Goal: Check status

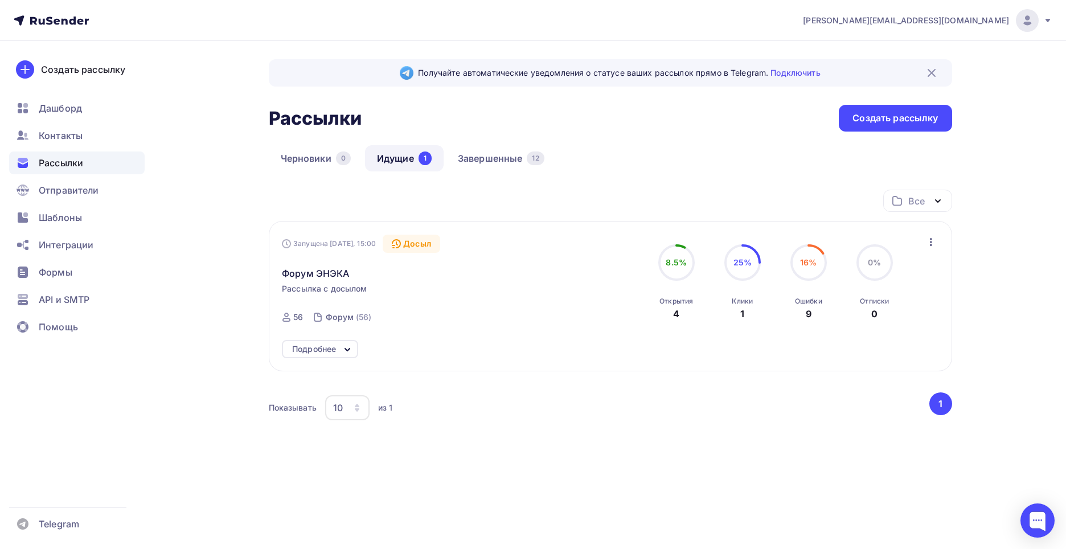
click at [336, 357] on div "Подробнее" at bounding box center [320, 349] width 76 height 18
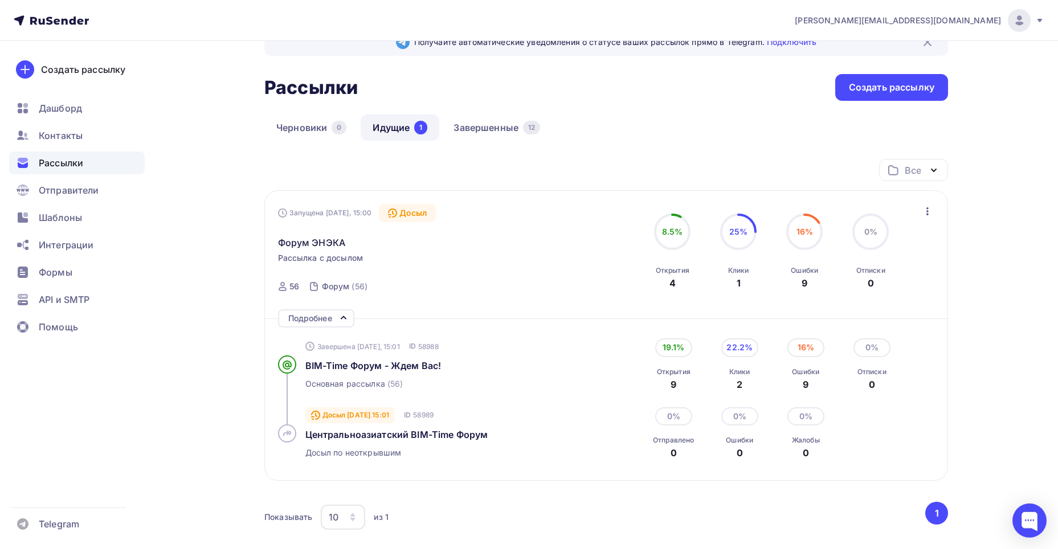
scroll to position [57, 0]
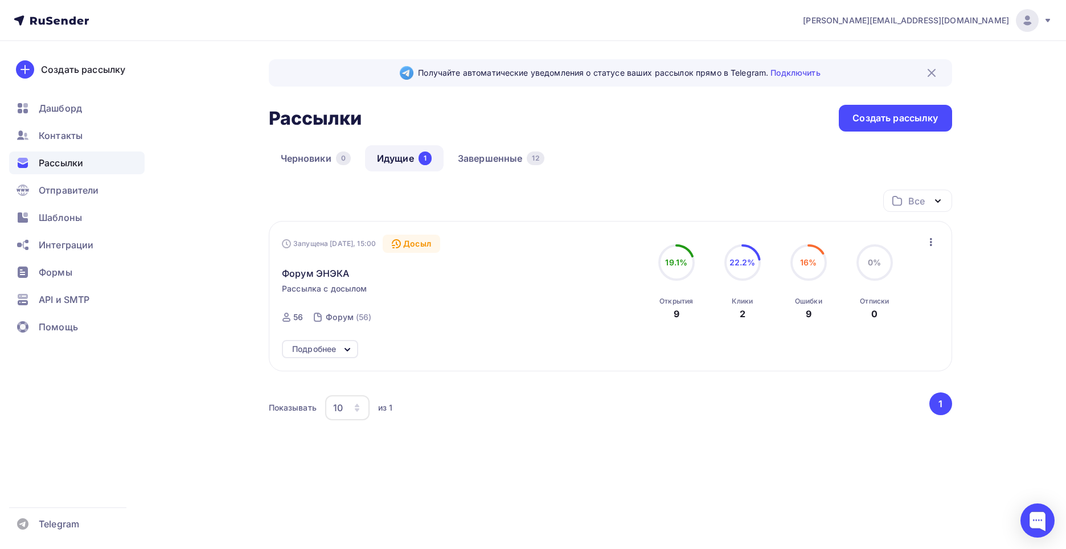
click at [593, 343] on div "Подробнее" at bounding box center [610, 349] width 657 height 18
click at [530, 426] on div "Показывать 10 10 20 50 100 из 1 ‹ 1 ›" at bounding box center [610, 413] width 683 height 43
click at [806, 492] on div "Получайте автоматические уведомления о статусе ваших рассылок прямо в Telegram.…" at bounding box center [533, 288] width 933 height 495
click at [596, 413] on div "Показывать 10 10 20 50 100 из 1" at bounding box center [598, 408] width 659 height 26
click at [331, 350] on div "Подробнее" at bounding box center [314, 349] width 44 height 14
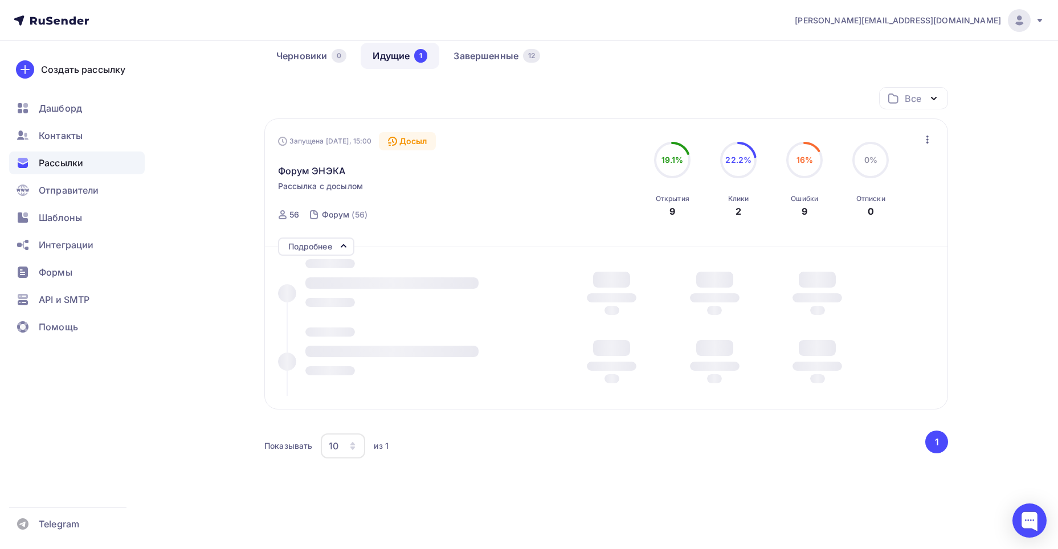
scroll to position [114, 0]
